Goal: Transaction & Acquisition: Purchase product/service

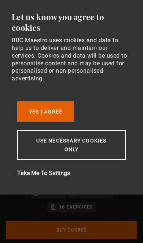
click at [31, 144] on button "Use necessary cookies only" at bounding box center [71, 146] width 109 height 30
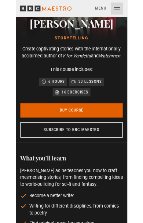
scroll to position [89, 0]
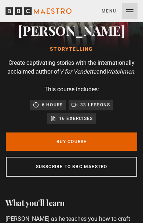
click at [93, 148] on link "Buy Course" at bounding box center [72, 141] width 132 height 18
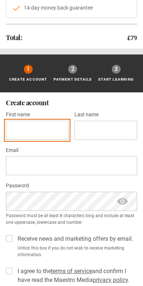
click at [23, 130] on input "First name *" at bounding box center [37, 130] width 63 height 19
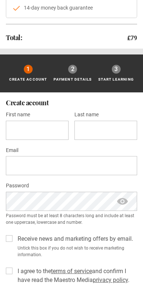
scroll to position [150, 0]
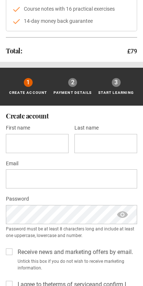
type input "**********"
type input "*****"
type input "**"
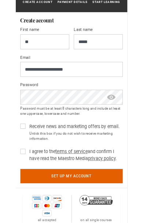
scroll to position [239, 0]
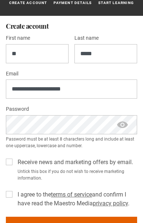
click at [15, 195] on label "I agree to the terms of service and confirm I have read the Maestro Media priva…" at bounding box center [76, 199] width 123 height 18
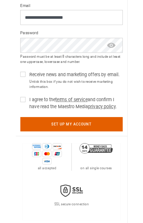
scroll to position [305, 0]
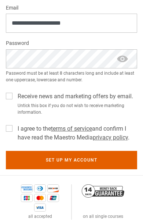
click at [15, 99] on label "Receive news and marketing offers by email." at bounding box center [74, 96] width 119 height 9
click at [120, 159] on button "Set up my account" at bounding box center [72, 160] width 132 height 18
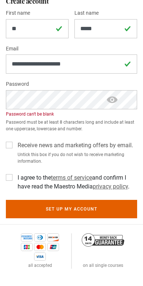
scroll to position [265, 0]
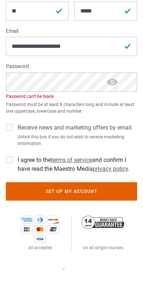
click at [114, 90] on span "show password" at bounding box center [112, 99] width 29 height 19
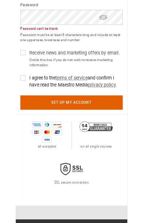
scroll to position [342, 0]
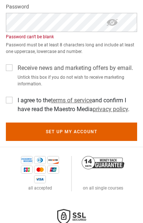
click at [106, 134] on button "Set up my account" at bounding box center [72, 131] width 132 height 18
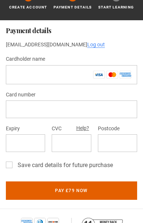
scroll to position [102, 0]
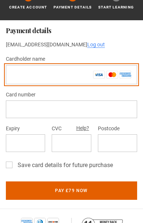
click at [109, 83] on input "Cardholder name *" at bounding box center [72, 74] width 132 height 19
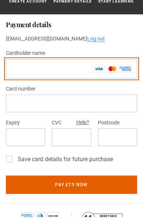
click at [66, 70] on input "Cardholder name *" at bounding box center [72, 74] width 132 height 19
click at [73, 68] on input "Cardholder name *" at bounding box center [72, 74] width 132 height 19
click at [71, 70] on input "Cardholder name *" at bounding box center [72, 74] width 132 height 19
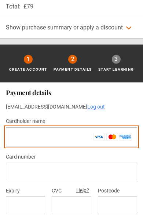
scroll to position [39, 0]
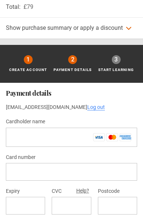
click at [129, 28] on icon at bounding box center [129, 28] width 9 height 9
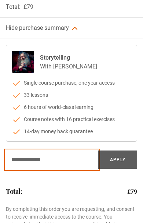
click at [68, 158] on input "Discount code" at bounding box center [52, 159] width 93 height 18
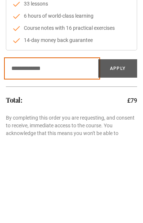
click at [36, 146] on input "Discount code" at bounding box center [52, 155] width 93 height 18
click at [35, 146] on input "Discount code" at bounding box center [52, 155] width 93 height 18
paste input "*********"
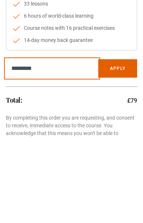
type input "*********"
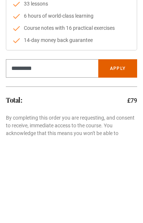
click at [125, 146] on button "Apply" at bounding box center [118, 155] width 39 height 18
